Goal: Navigation & Orientation: Find specific page/section

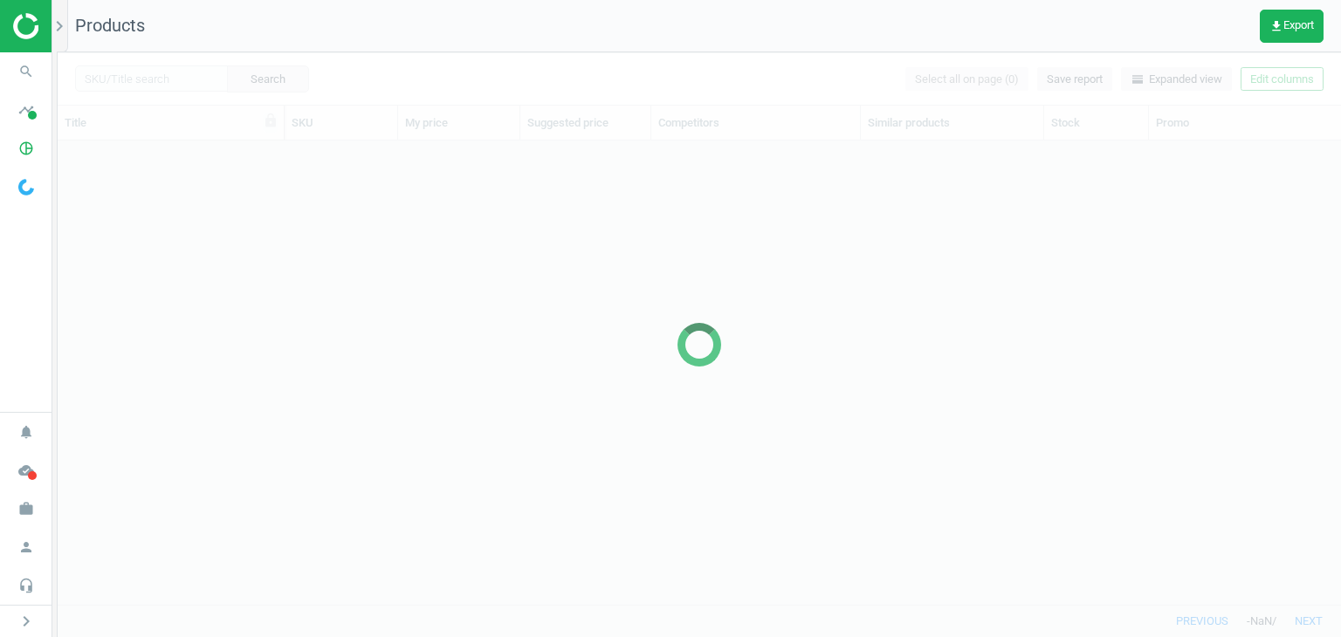
scroll to position [437, 1269]
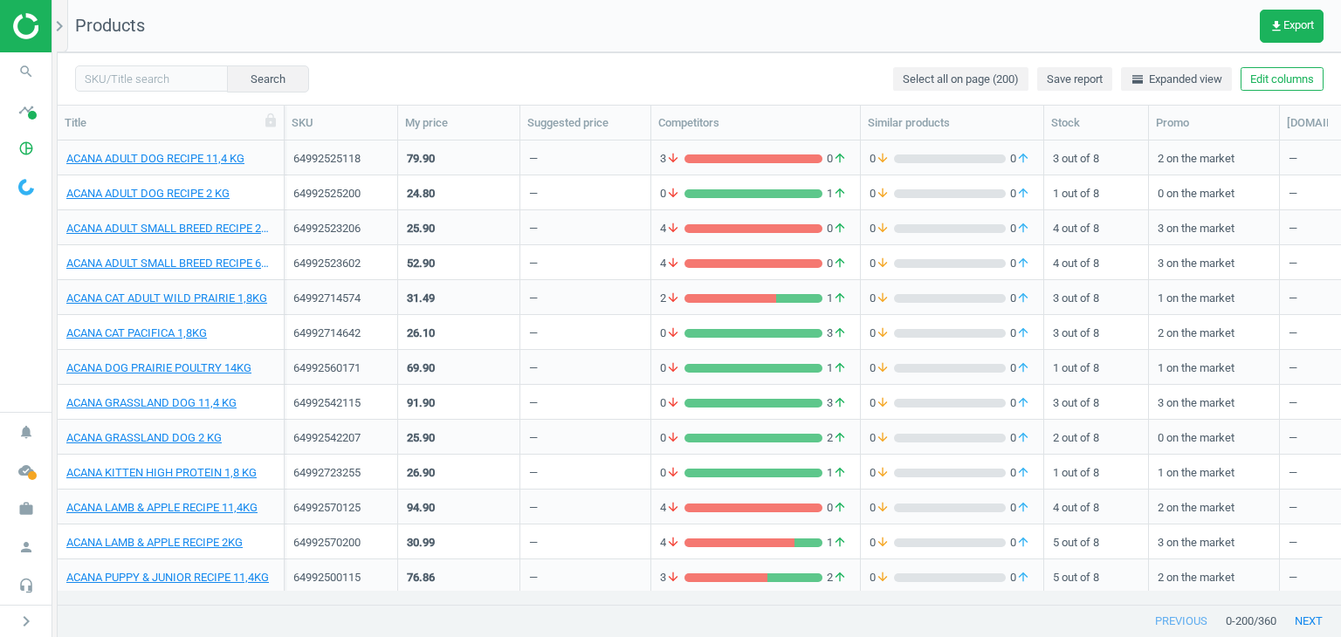
drag, startPoint x: 39, startPoint y: 109, endPoint x: 53, endPoint y: 196, distance: 88.4
click at [39, 109] on icon "timeline" at bounding box center [26, 109] width 33 height 33
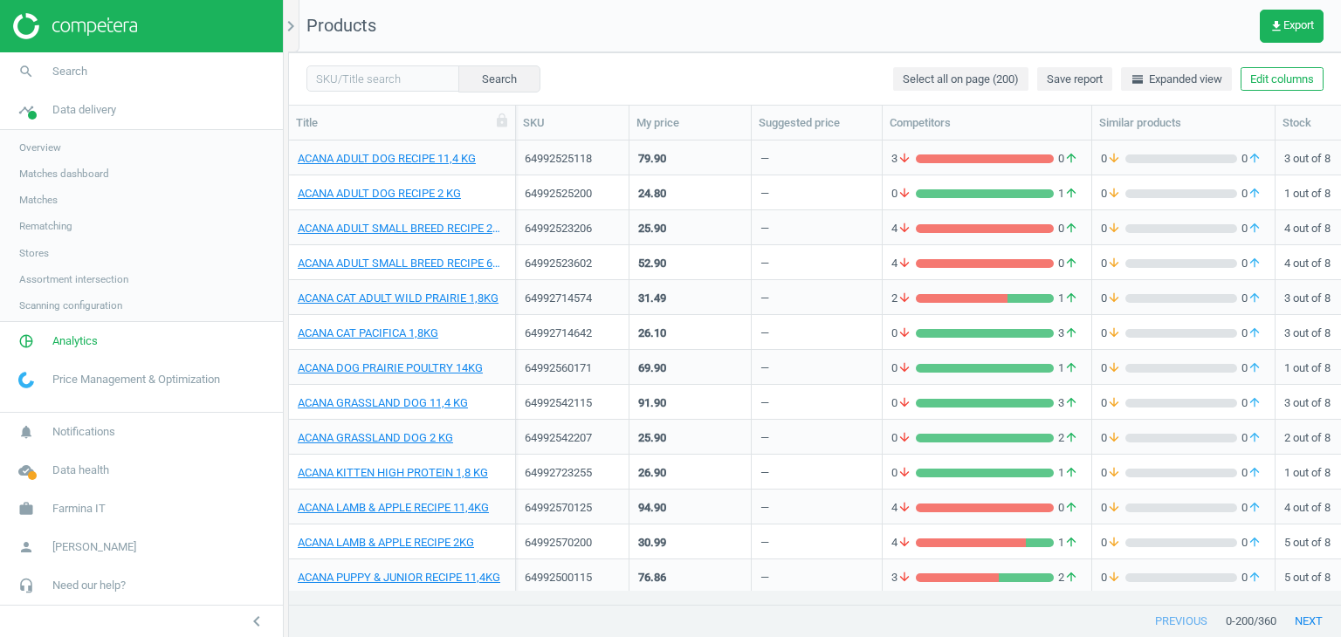
scroll to position [437, 1039]
click at [45, 256] on span "Stores" at bounding box center [34, 253] width 30 height 14
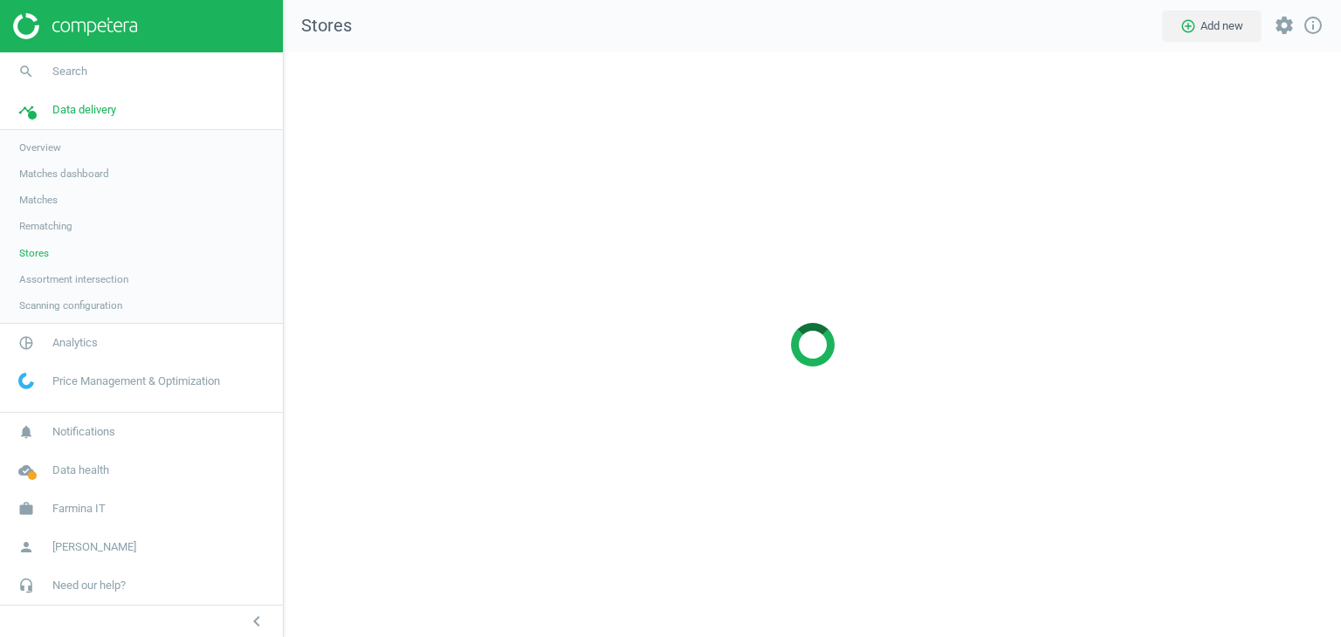
scroll to position [611, 1083]
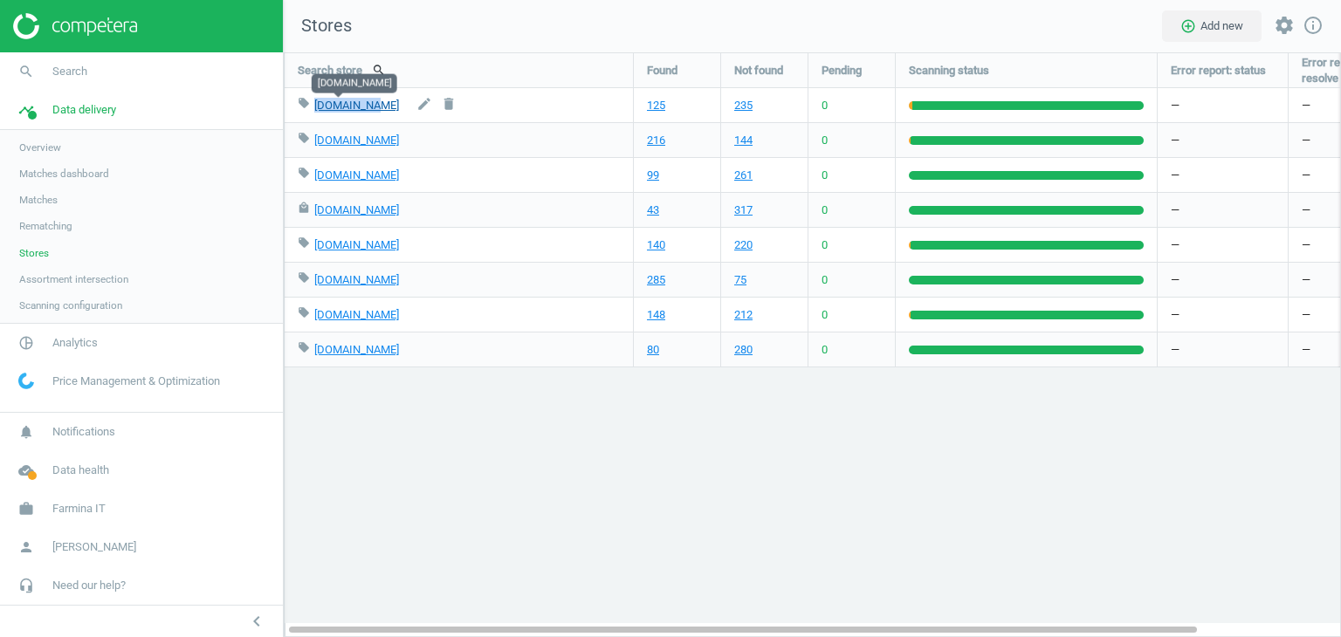
copy link "[DOMAIN_NAME]"
drag, startPoint x: 370, startPoint y: 109, endPoint x: 314, endPoint y: 106, distance: 56.0
click at [314, 106] on div "local_offer [DOMAIN_NAME] edit delete" at bounding box center [459, 105] width 322 height 34
copy div "[DOMAIN_NAME] edit delete"
drag, startPoint x: 386, startPoint y: 138, endPoint x: 312, endPoint y: 145, distance: 74.5
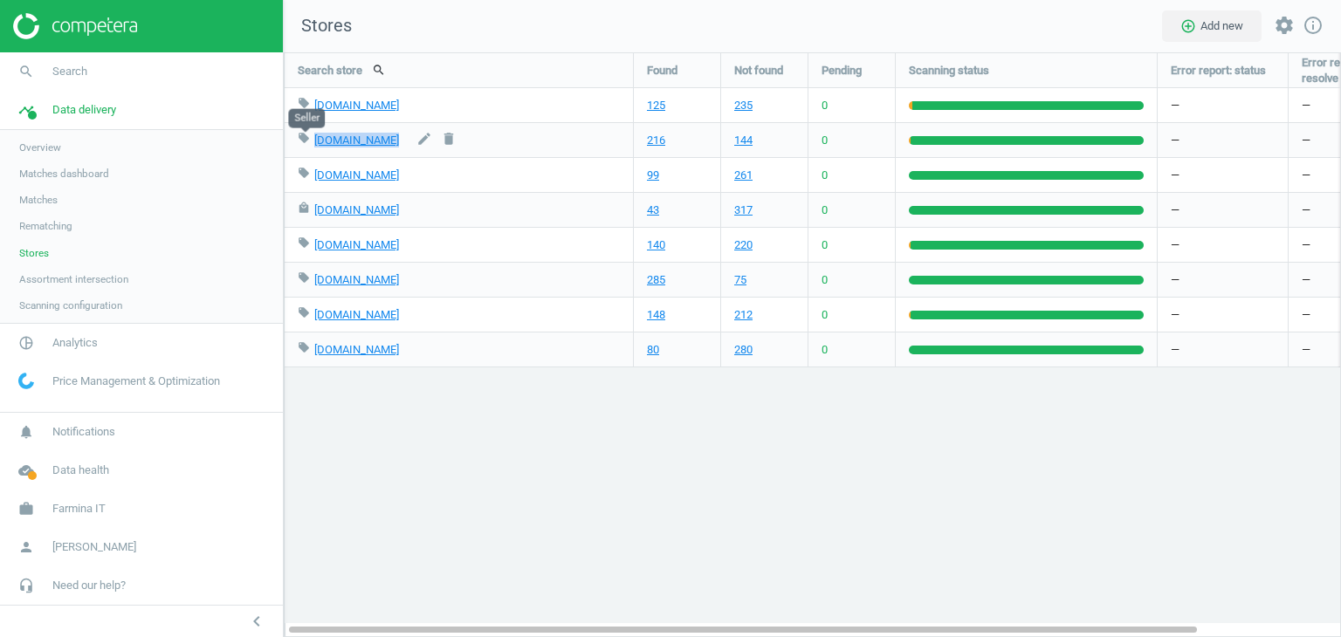
click at [312, 145] on div "local_offer [DOMAIN_NAME] edit delete" at bounding box center [459, 140] width 322 height 34
copy link "[DOMAIN_NAME]"
drag, startPoint x: 395, startPoint y: 178, endPoint x: 315, endPoint y: 178, distance: 80.3
click at [315, 178] on div "local_offer [DOMAIN_NAME] edit delete" at bounding box center [459, 175] width 322 height 34
drag, startPoint x: 349, startPoint y: 210, endPoint x: 311, endPoint y: 215, distance: 38.7
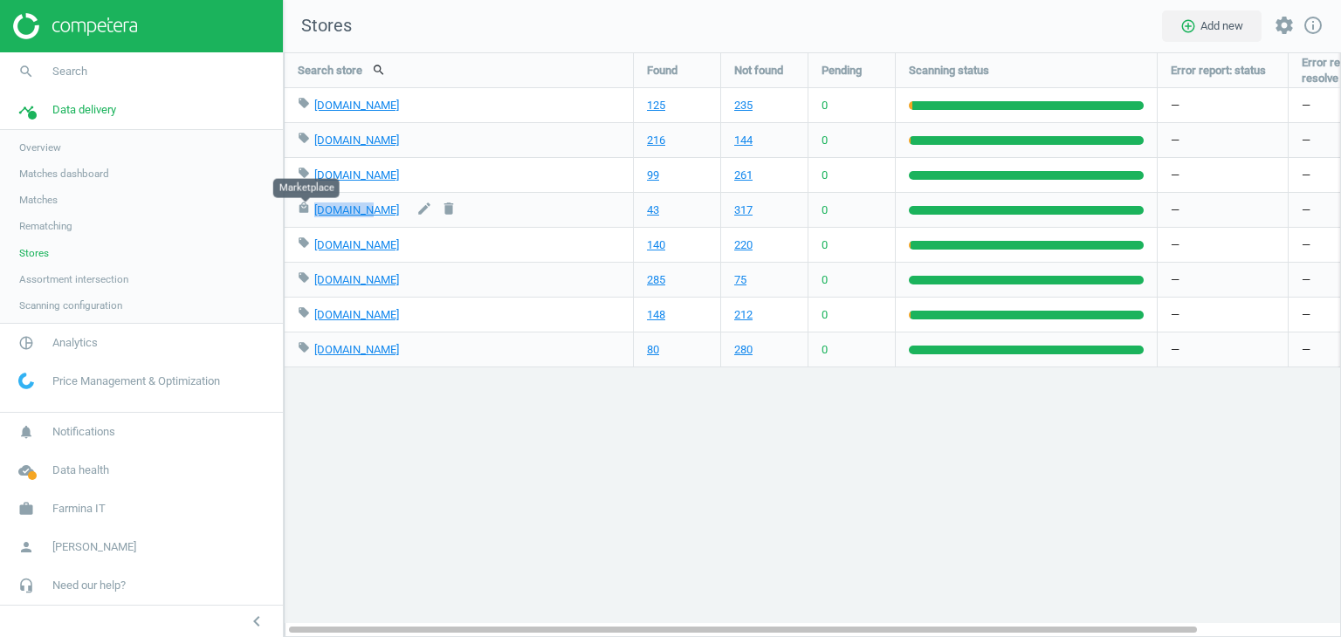
click at [311, 215] on div "local_mall [DOMAIN_NAME] edit delete" at bounding box center [459, 210] width 322 height 34
copy div "[DOMAIN_NAME]"
copy link "[DOMAIN_NAME]"
drag, startPoint x: 368, startPoint y: 245, endPoint x: 313, endPoint y: 245, distance: 55.0
click at [313, 245] on div "local_offer [DOMAIN_NAME] edit delete" at bounding box center [459, 245] width 322 height 34
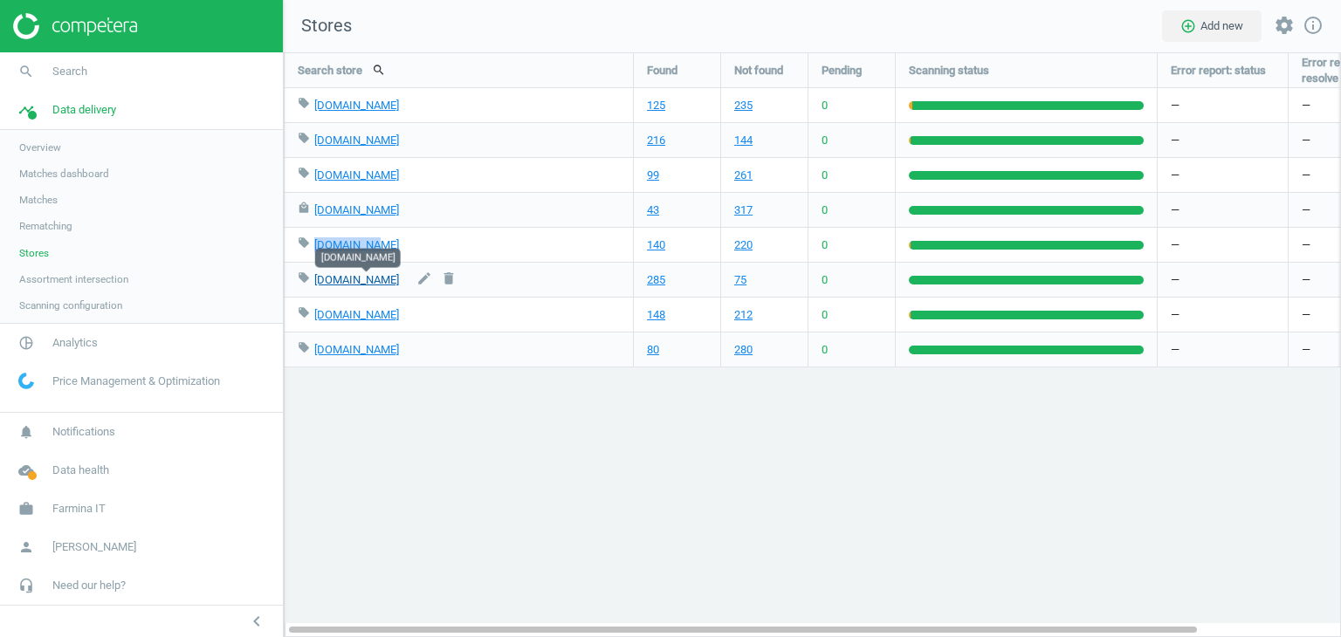
copy link "[DOMAIN_NAME]"
drag, startPoint x: 422, startPoint y: 278, endPoint x: 315, endPoint y: 278, distance: 107.4
click at [315, 278] on div "local_offer [DOMAIN_NAME] edit delete" at bounding box center [459, 280] width 322 height 34
drag, startPoint x: 409, startPoint y: 312, endPoint x: 314, endPoint y: 318, distance: 95.3
click at [314, 318] on div "local_offer [DOMAIN_NAME] edit delete" at bounding box center [459, 315] width 322 height 34
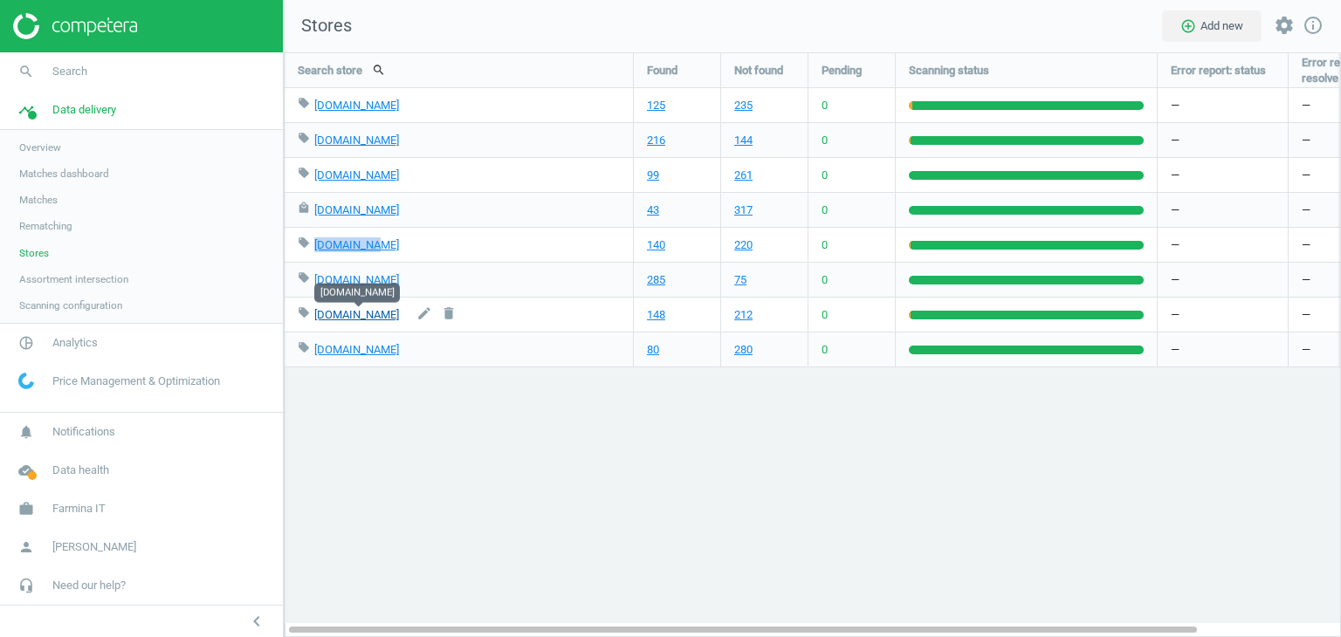
copy link "[DOMAIN_NAME]"
copy div "[DOMAIN_NAME]"
drag, startPoint x: 374, startPoint y: 347, endPoint x: 311, endPoint y: 349, distance: 63.8
click at [311, 349] on div "local_offer [DOMAIN_NAME] edit delete" at bounding box center [459, 350] width 322 height 34
